Goal: Task Accomplishment & Management: Manage account settings

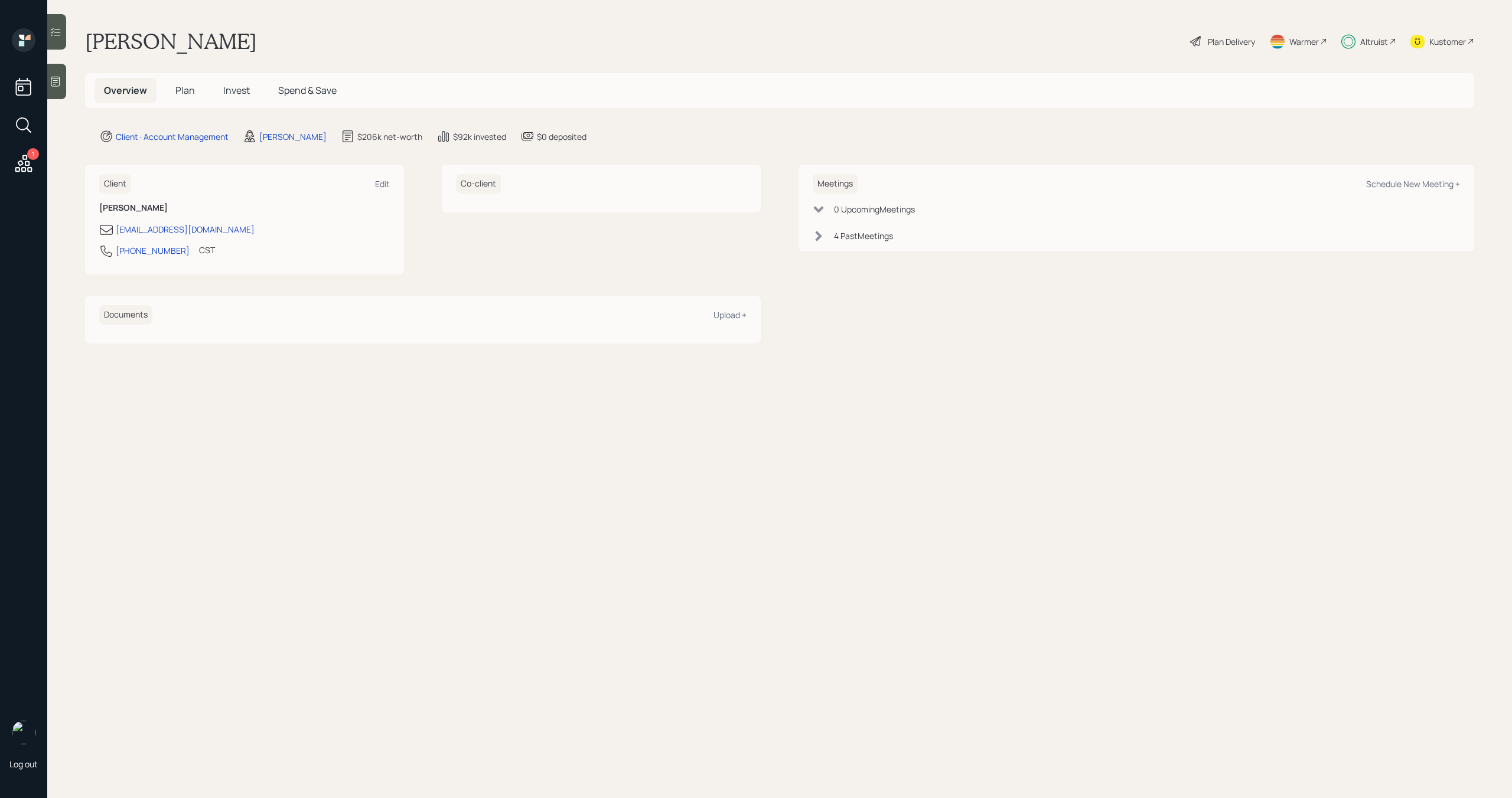
click at [1437, 185] on div "Schedule New Meeting +" at bounding box center [1413, 184] width 94 height 11
select select "bffa7908-1b2a-4c79-9bb6-f0ec9aed22d3"
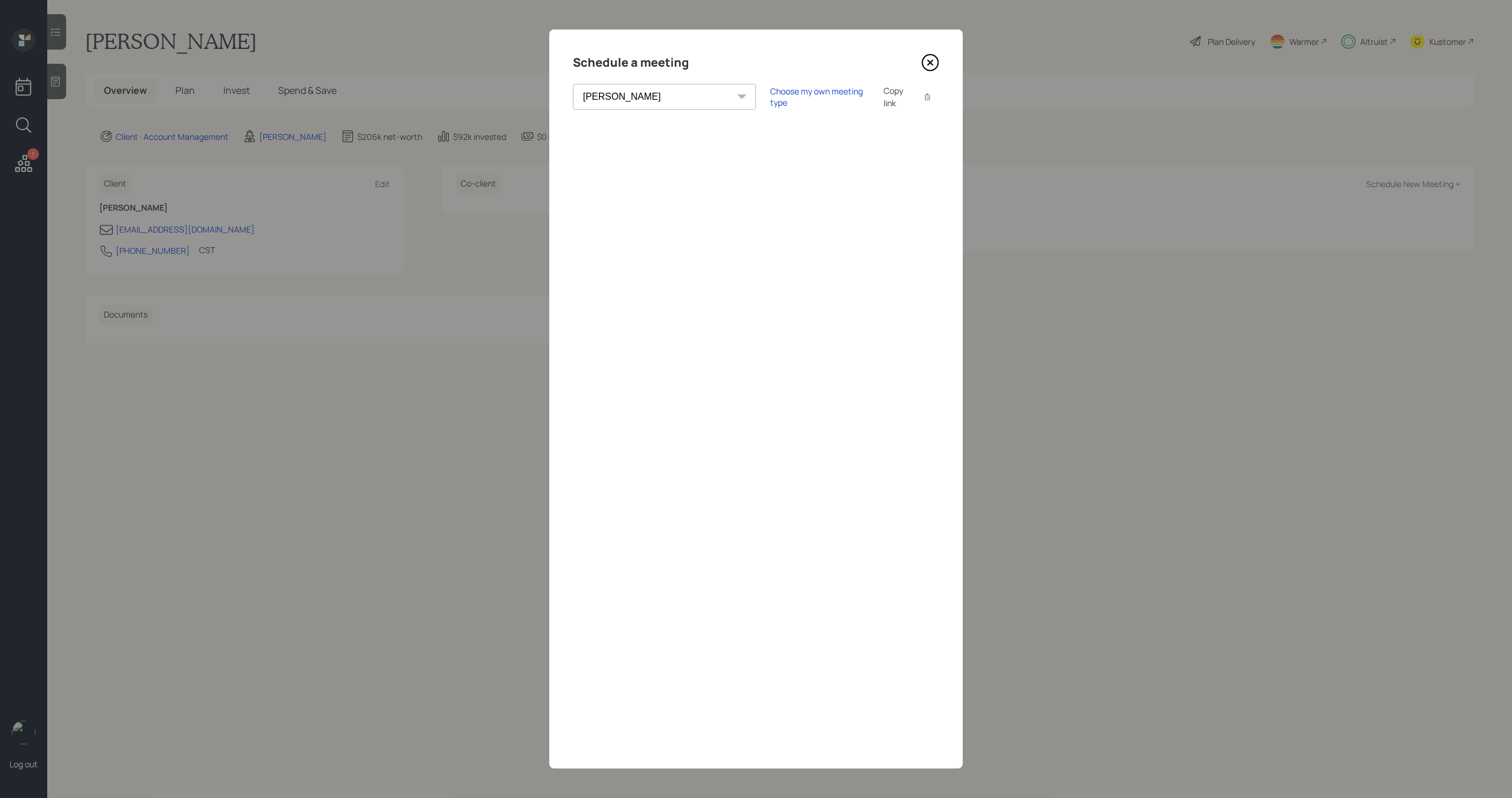
click at [930, 65] on icon at bounding box center [930, 63] width 18 height 18
